Goal: Transaction & Acquisition: Purchase product/service

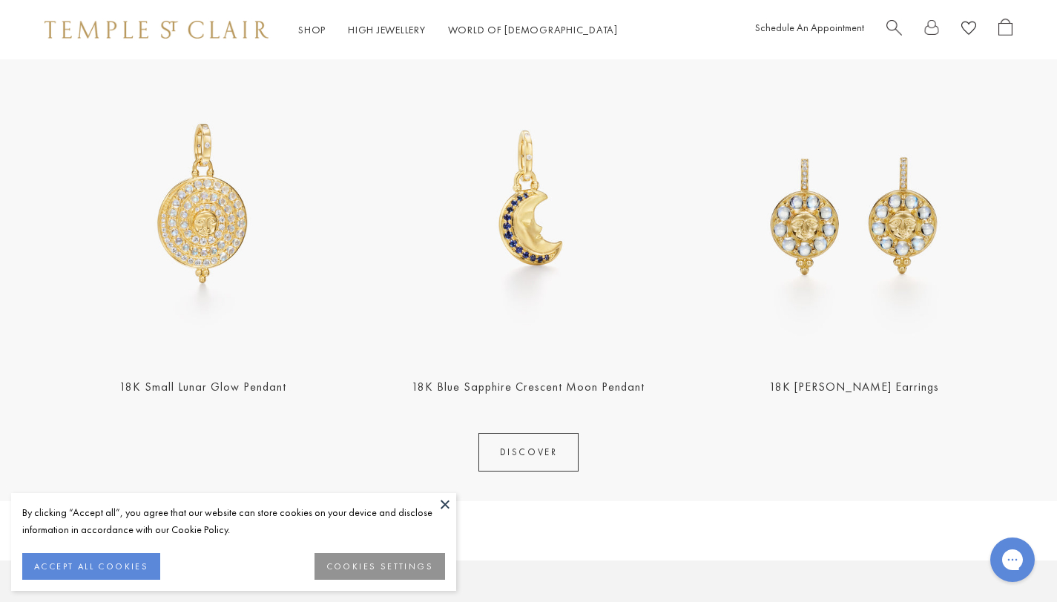
scroll to position [620, 0]
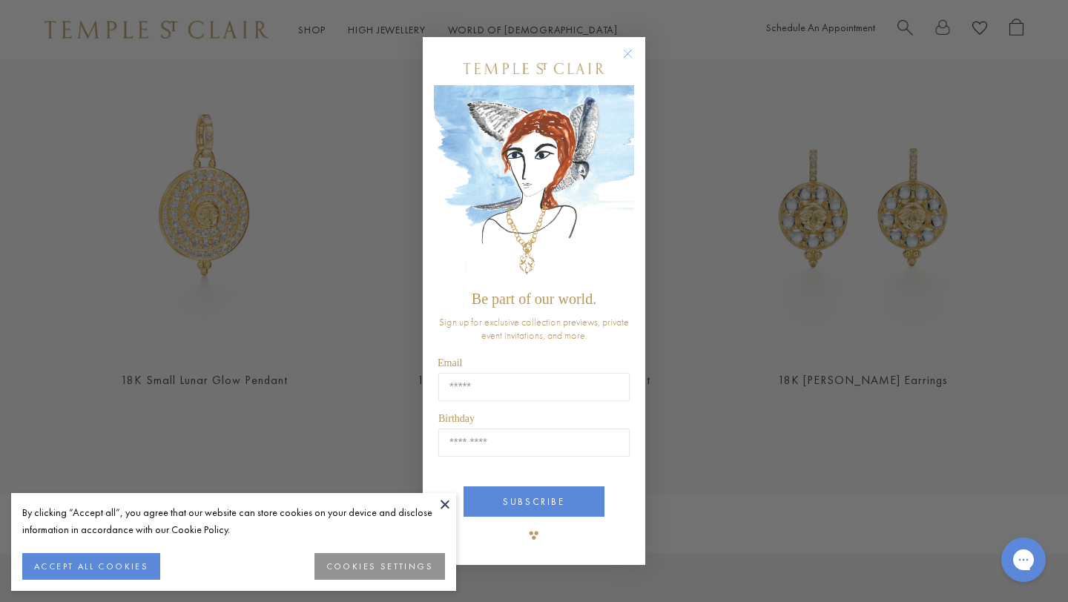
click at [123, 570] on button "ACCEPT ALL COOKIES" at bounding box center [91, 566] width 138 height 27
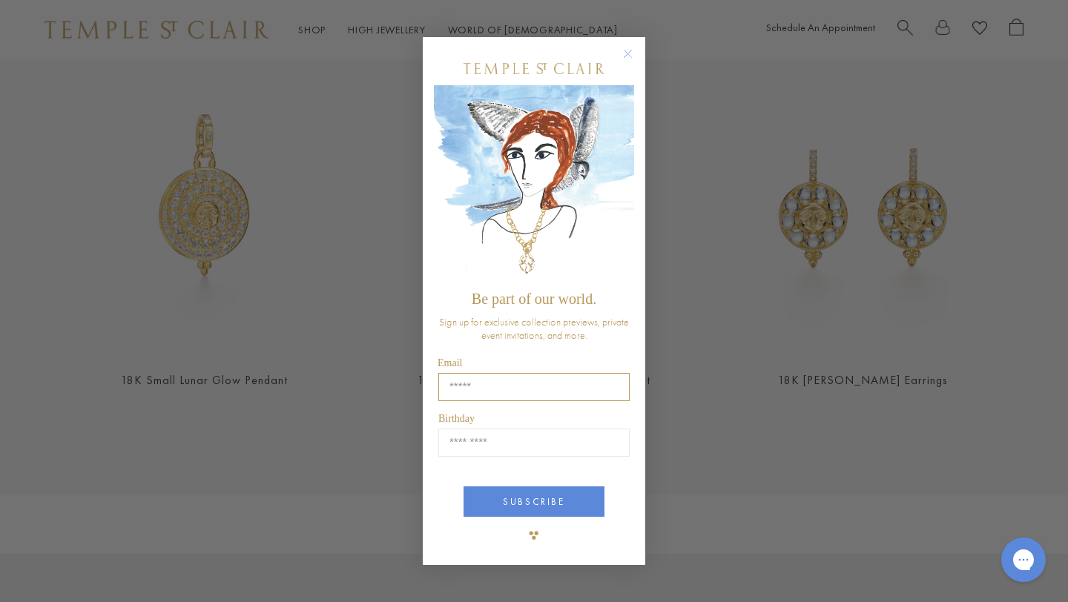
click at [532, 392] on input "Email" at bounding box center [533, 387] width 191 height 28
type input "**********"
click at [547, 432] on input "Birthday" at bounding box center [533, 443] width 191 height 28
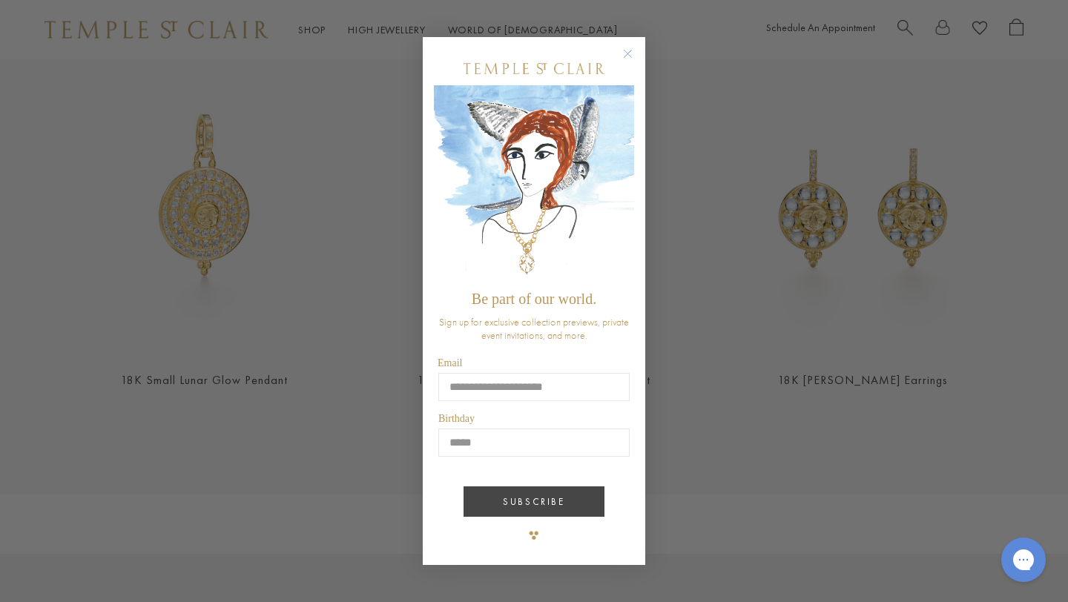
type input "*****"
click at [553, 499] on button "SUBSCRIBE" at bounding box center [534, 502] width 141 height 30
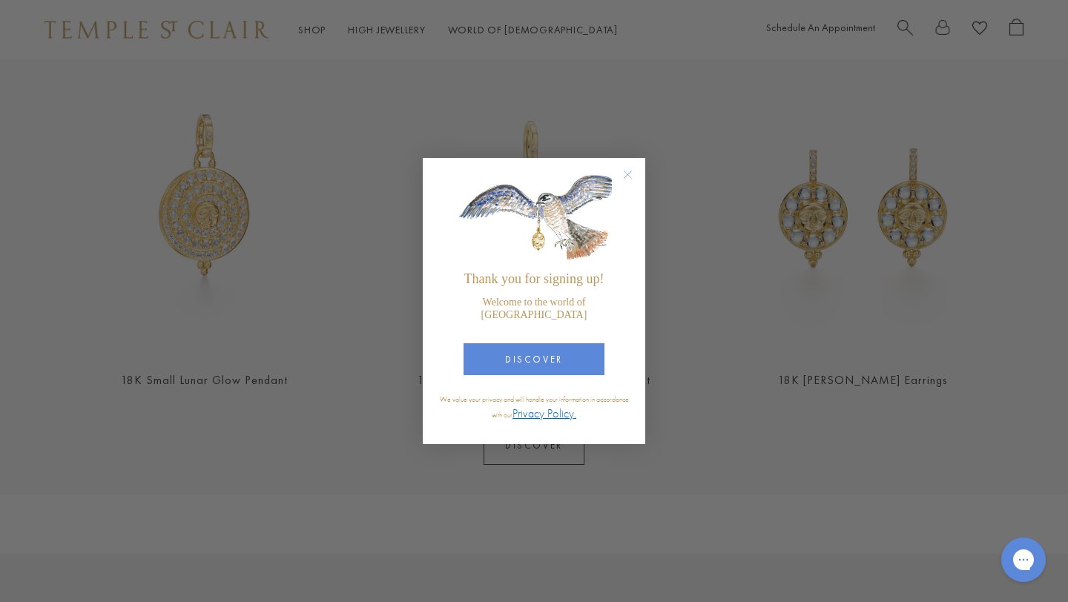
click at [633, 180] on circle "Close dialog" at bounding box center [628, 175] width 18 height 18
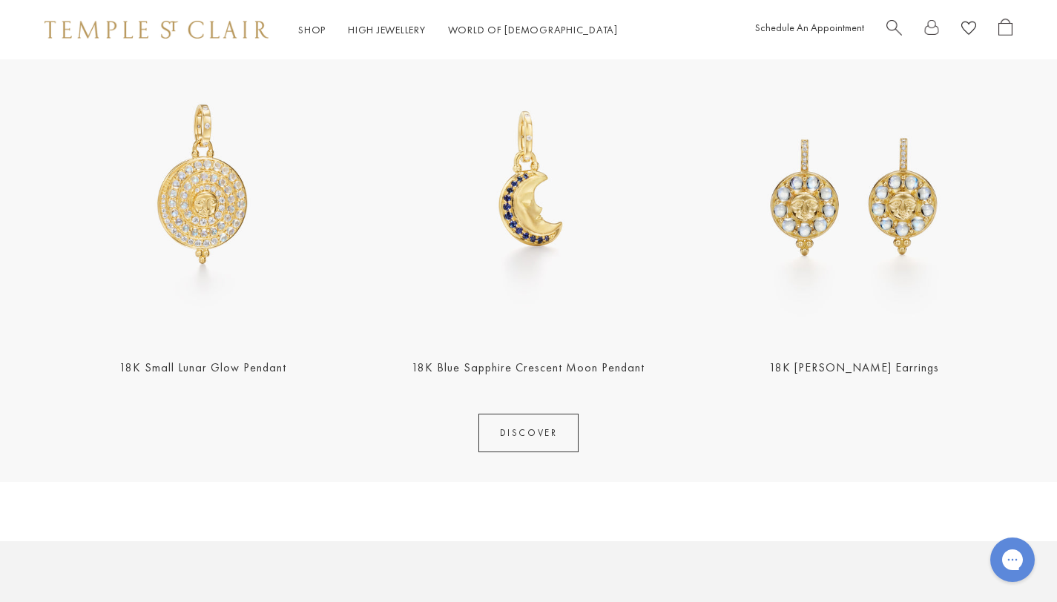
scroll to position [628, 0]
click at [858, 280] on img at bounding box center [854, 184] width 317 height 317
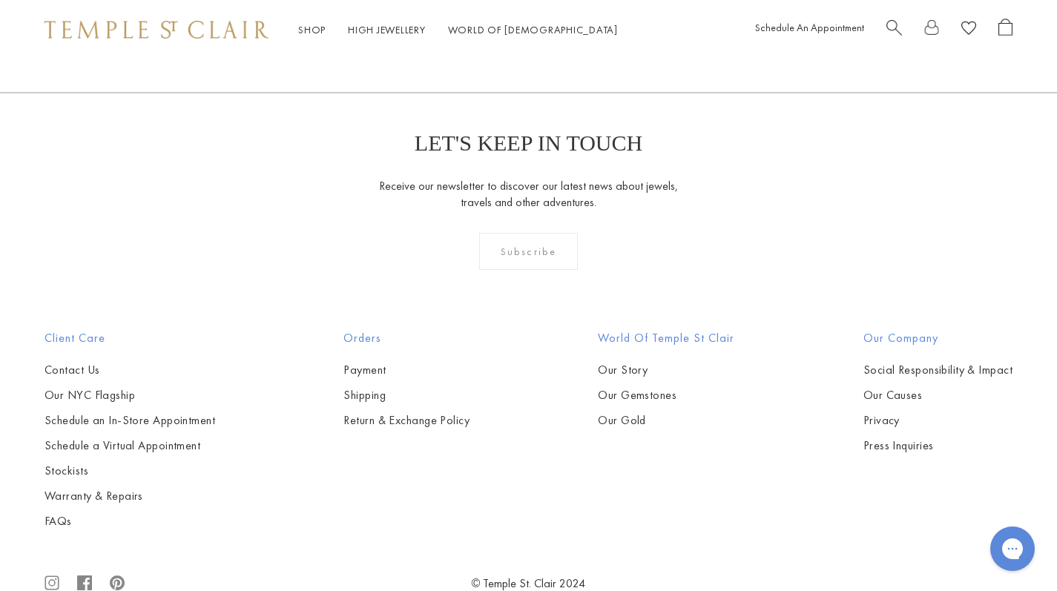
scroll to position [2553, 0]
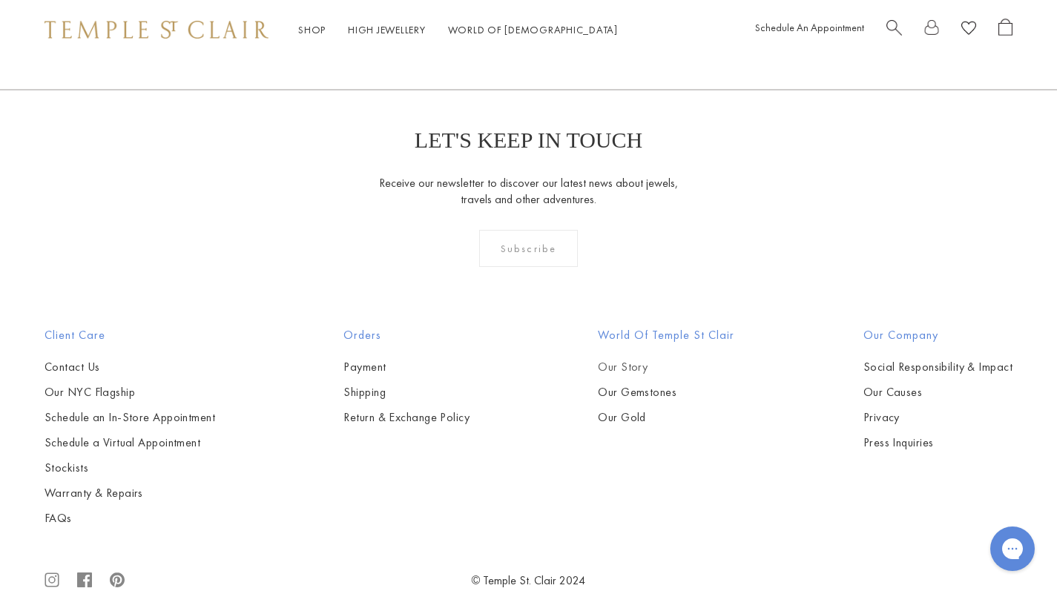
click at [620, 359] on link "Our Story" at bounding box center [666, 367] width 136 height 16
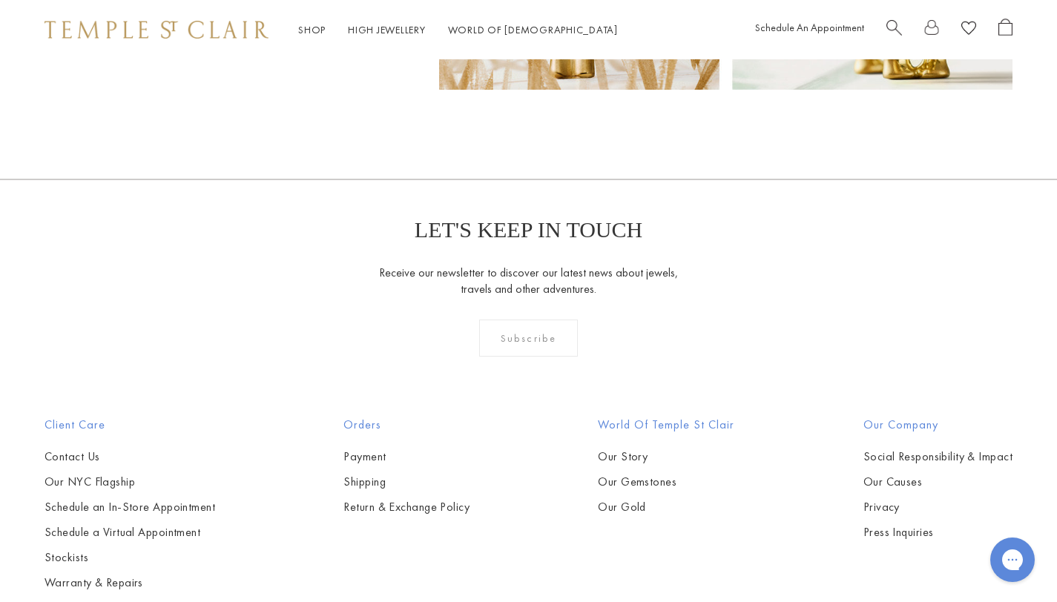
scroll to position [9323, 0]
